Goal: Task Accomplishment & Management: Manage account settings

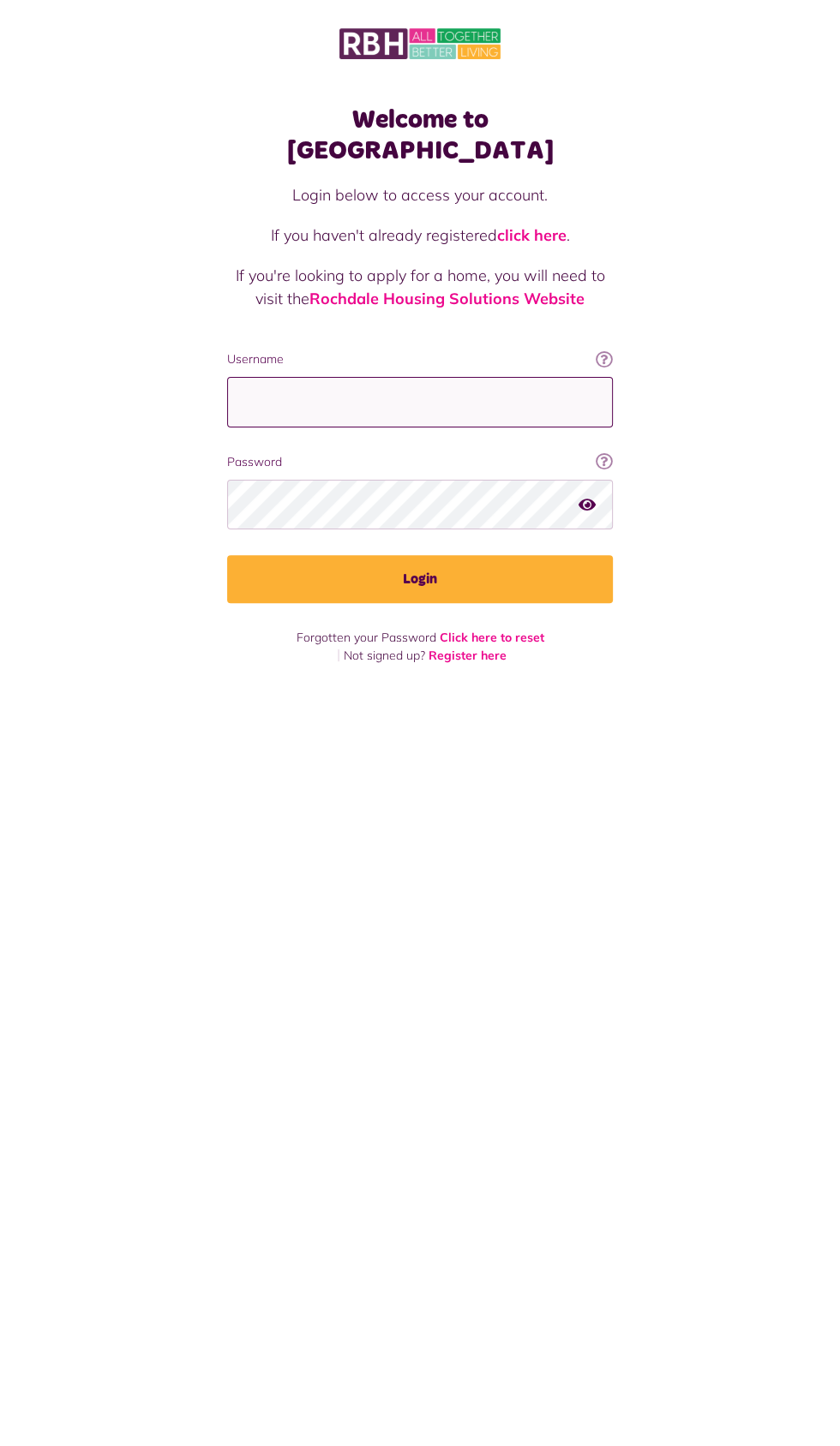
click at [282, 377] on input "Username" at bounding box center [420, 402] width 385 height 51
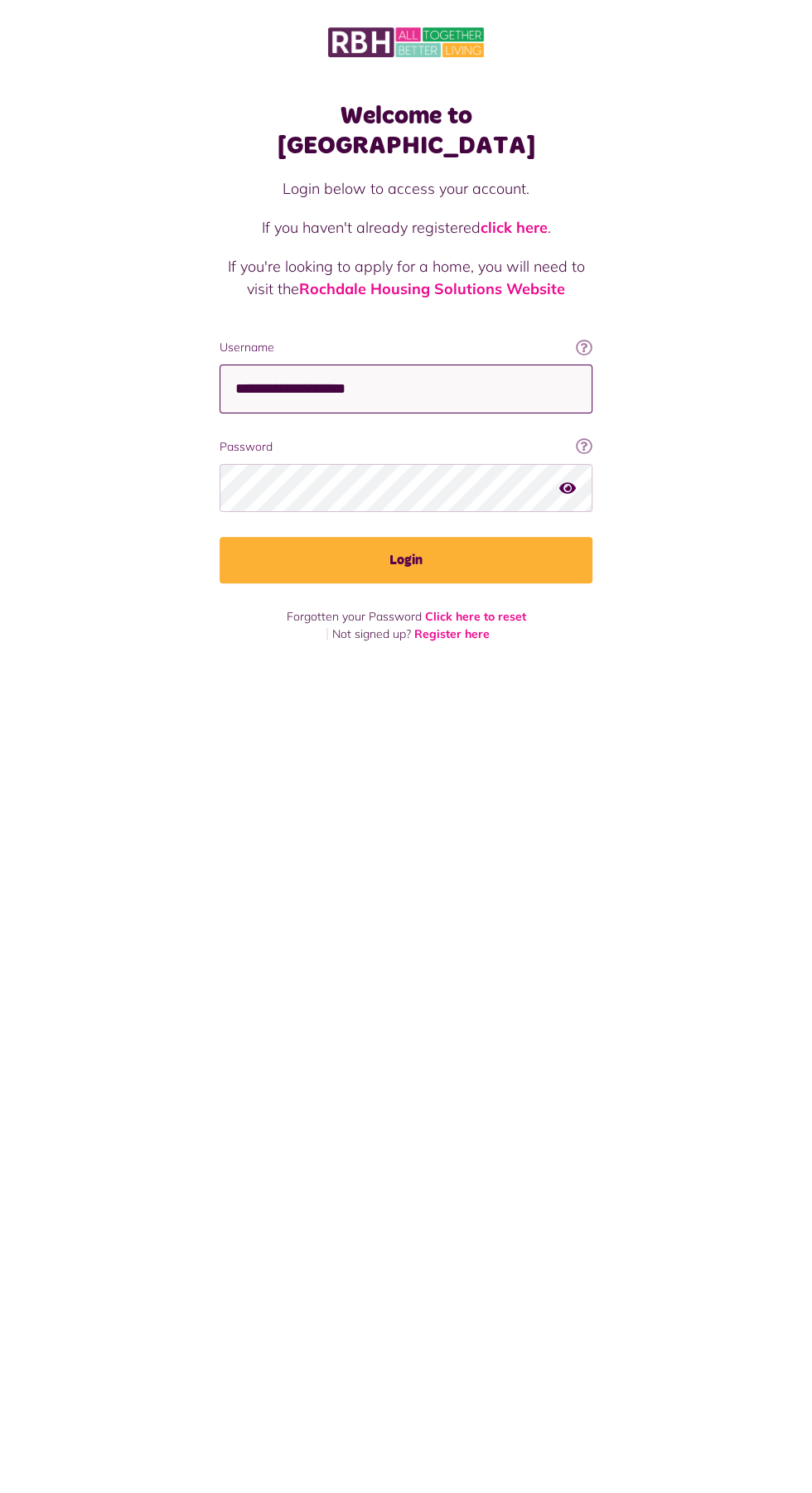
type input "**********"
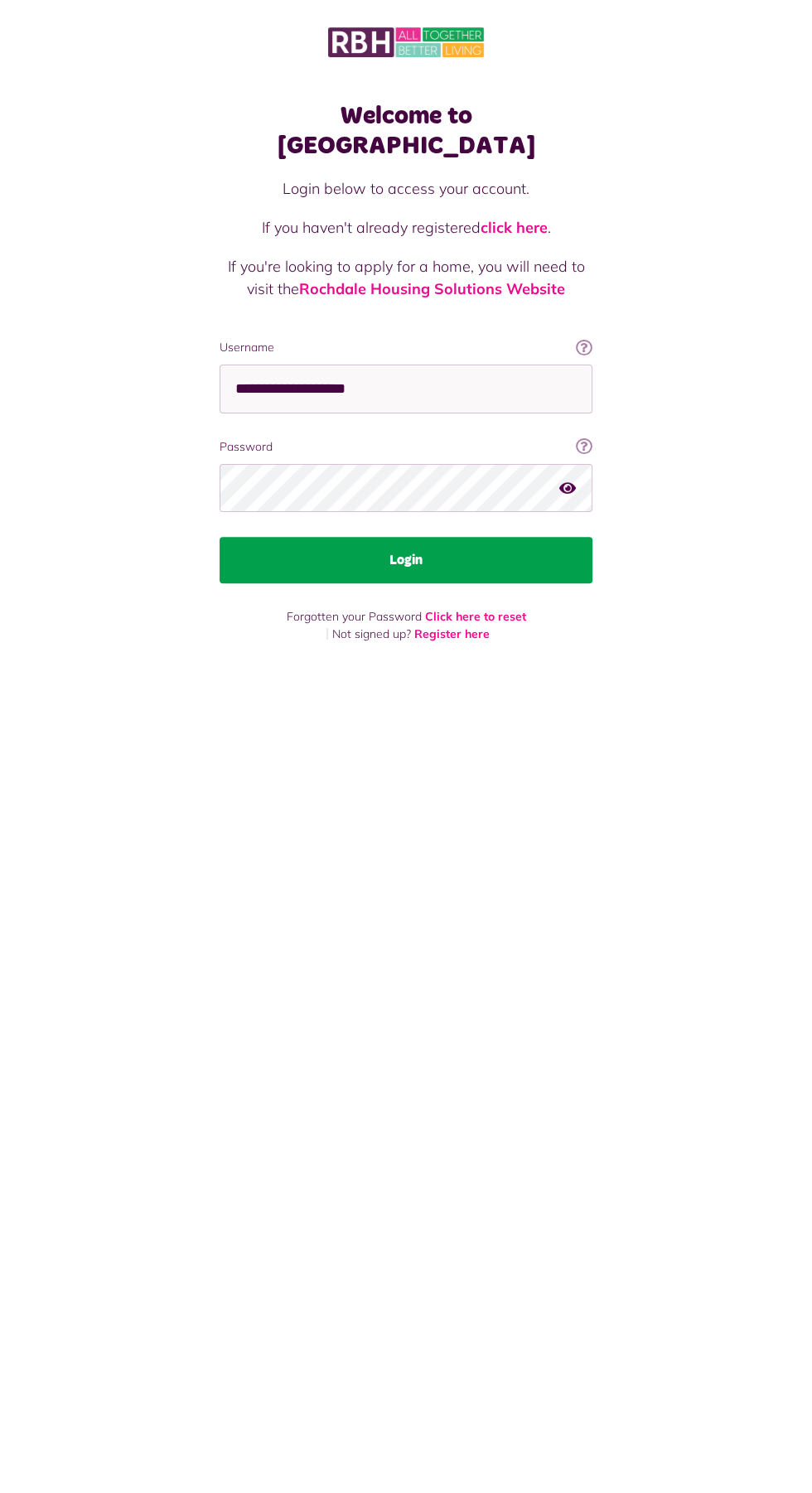
click at [461, 537] on button "Login" at bounding box center [406, 560] width 373 height 46
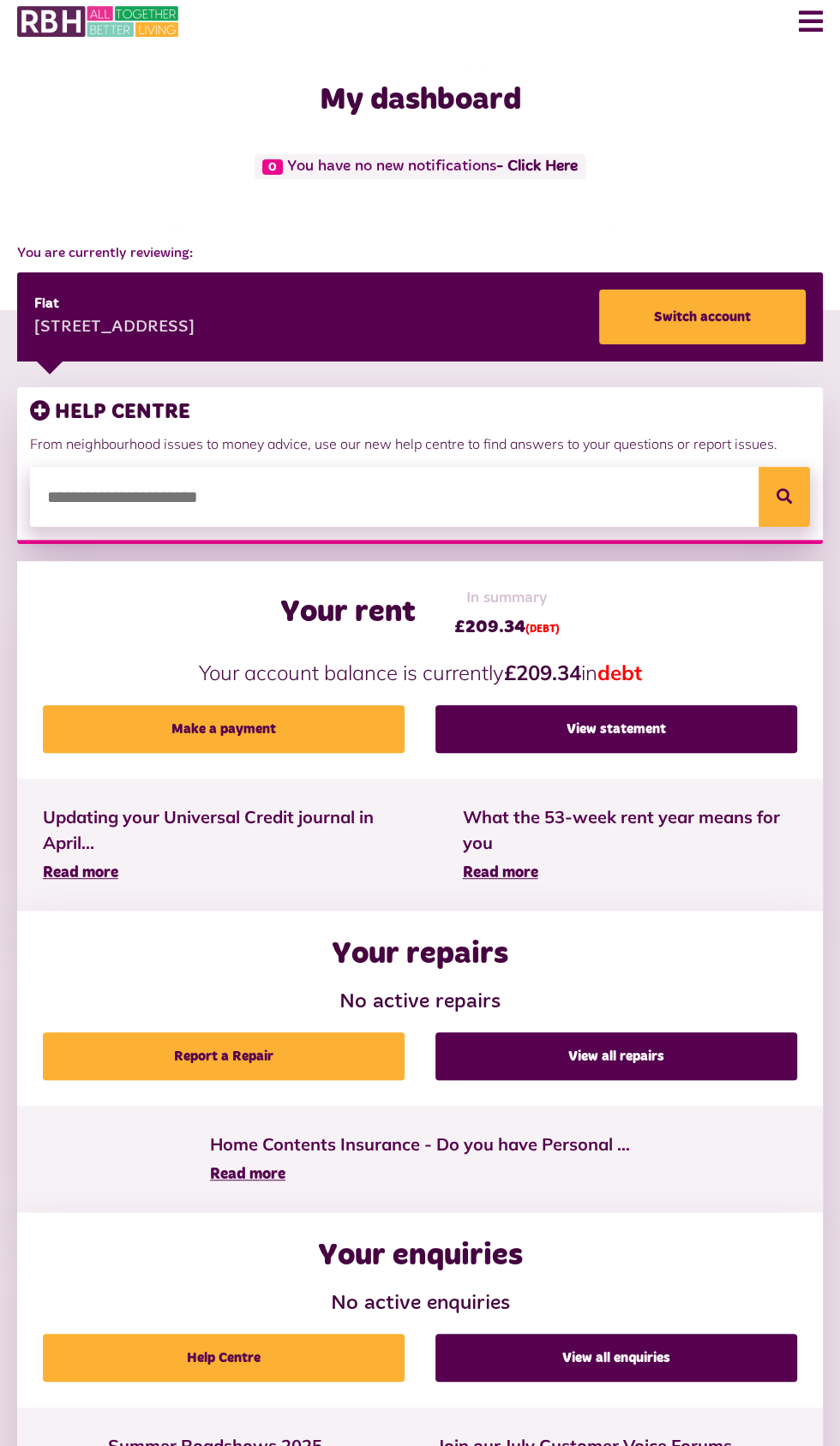
scroll to position [3, 0]
